Goal: Task Accomplishment & Management: Manage account settings

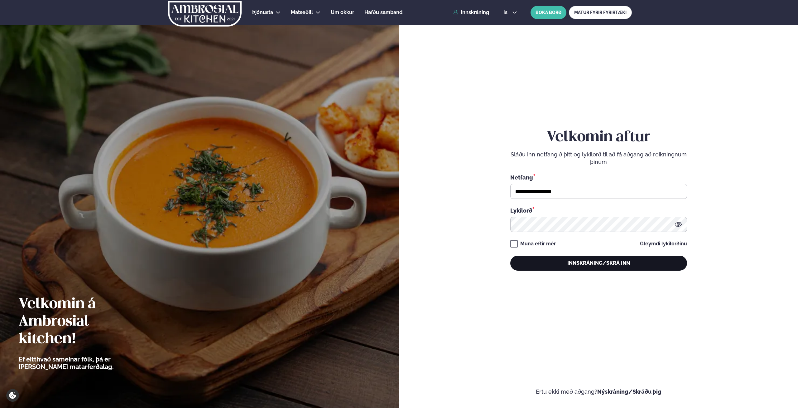
type input "**********"
click at [573, 264] on button "Innskráning/Skrá inn" at bounding box center [599, 262] width 177 height 15
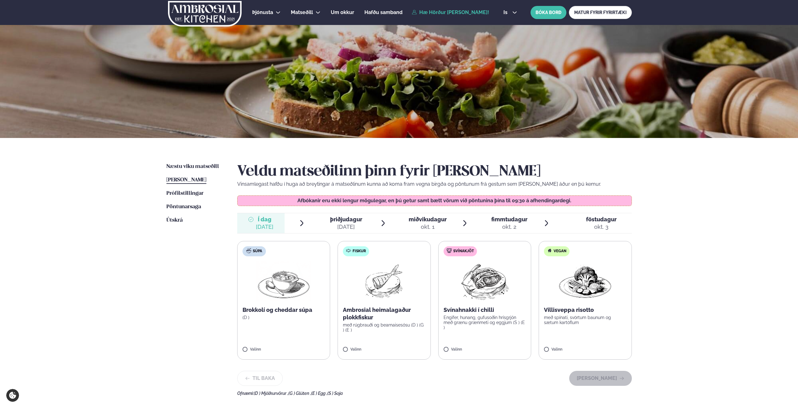
click at [391, 278] on img at bounding box center [384, 281] width 40 height 40
click at [603, 375] on button "[PERSON_NAME]" at bounding box center [601, 378] width 63 height 15
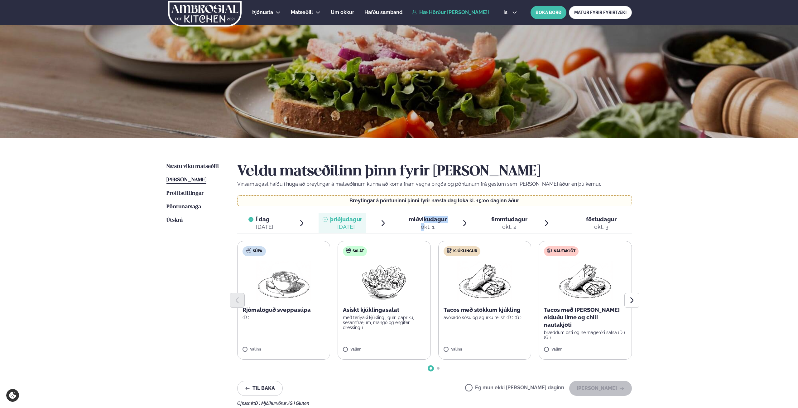
click at [426, 222] on div "miðvikudagur mið. [DATE]" at bounding box center [428, 223] width 38 height 15
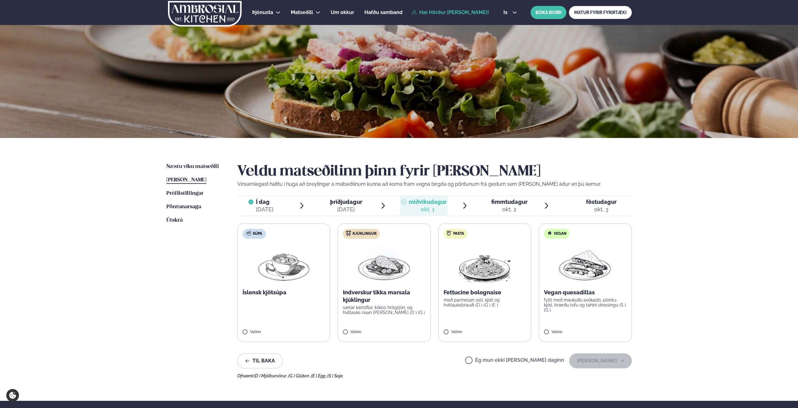
click at [542, 363] on label "Ég mun ekki [PERSON_NAME] daginn" at bounding box center [514, 360] width 99 height 7
click at [603, 364] on button "[PERSON_NAME]" at bounding box center [601, 360] width 63 height 15
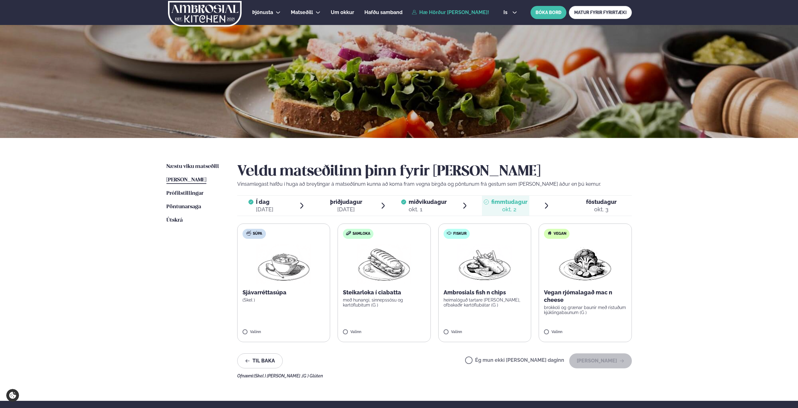
drag, startPoint x: 521, startPoint y: 359, endPoint x: 549, endPoint y: 361, distance: 27.8
click at [521, 359] on label "Ég mun ekki [PERSON_NAME] daginn" at bounding box center [514, 360] width 99 height 7
click at [595, 363] on button "[PERSON_NAME]" at bounding box center [601, 360] width 63 height 15
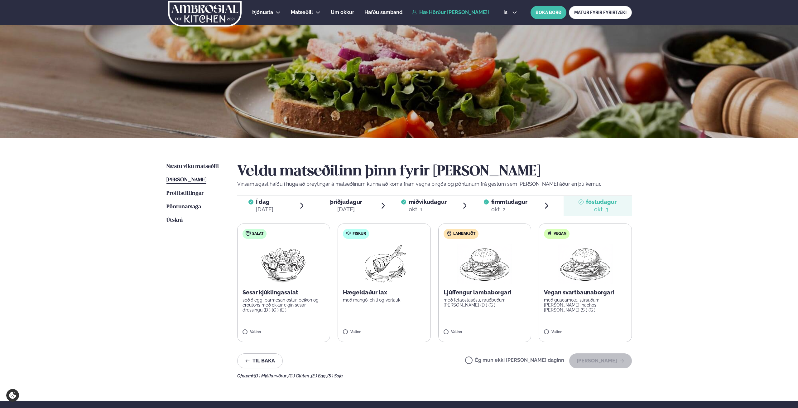
click at [538, 361] on label "Ég mun ekki [PERSON_NAME] daginn" at bounding box center [514, 360] width 99 height 7
click at [582, 364] on button "[PERSON_NAME]" at bounding box center [601, 360] width 63 height 15
